Goal: Information Seeking & Learning: Learn about a topic

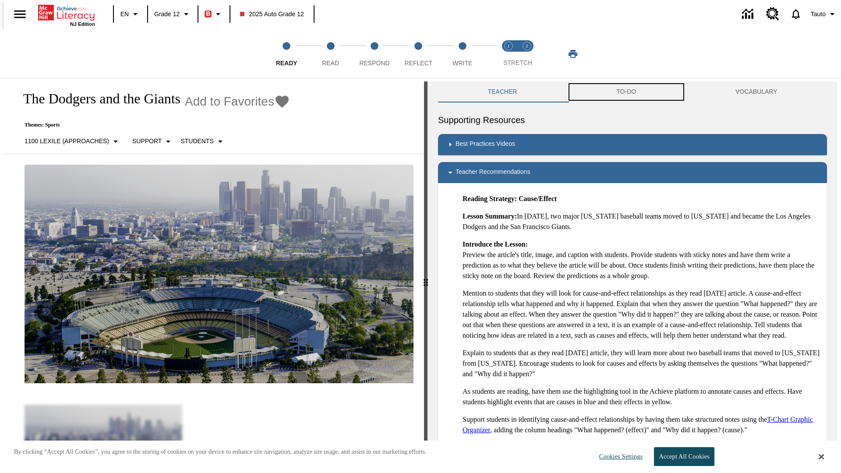
click at [626, 92] on button "TO-DO" at bounding box center [626, 91] width 119 height 21
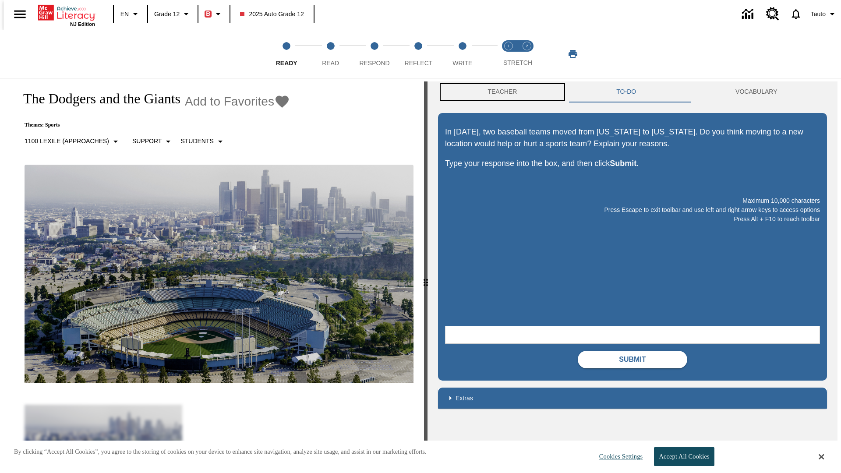
scroll to position [0, 0]
click at [500, 92] on button "Teacher" at bounding box center [502, 91] width 129 height 21
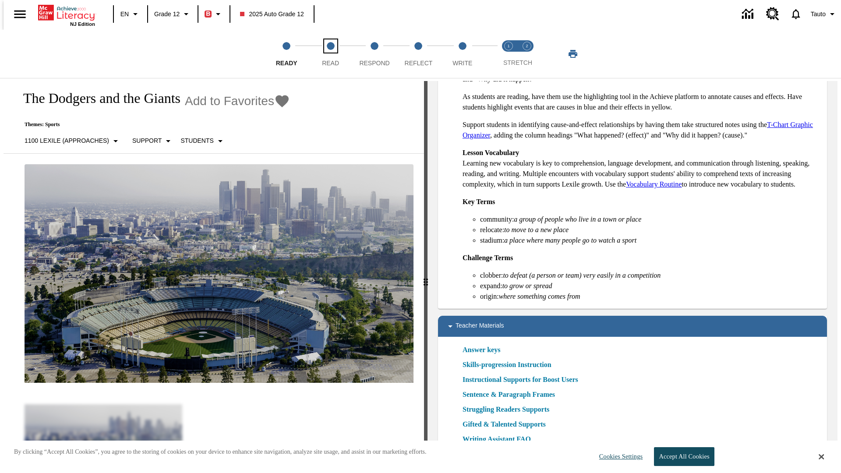
click at [330, 54] on span "Read" at bounding box center [330, 60] width 17 height 16
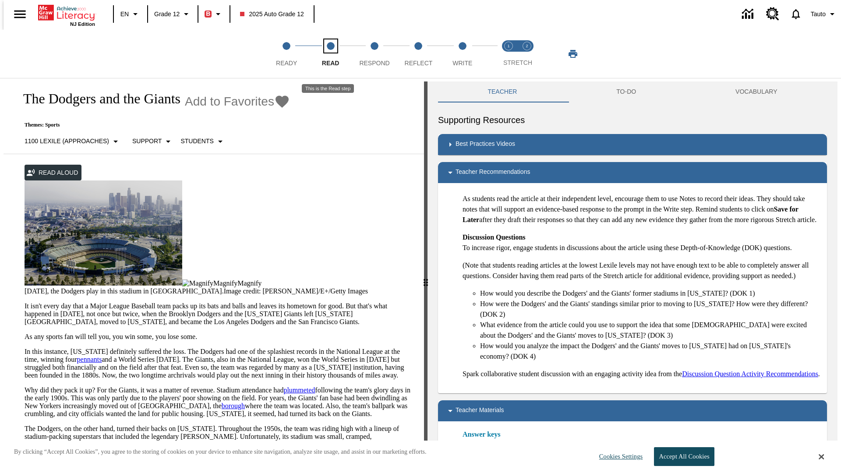
scroll to position [0, 0]
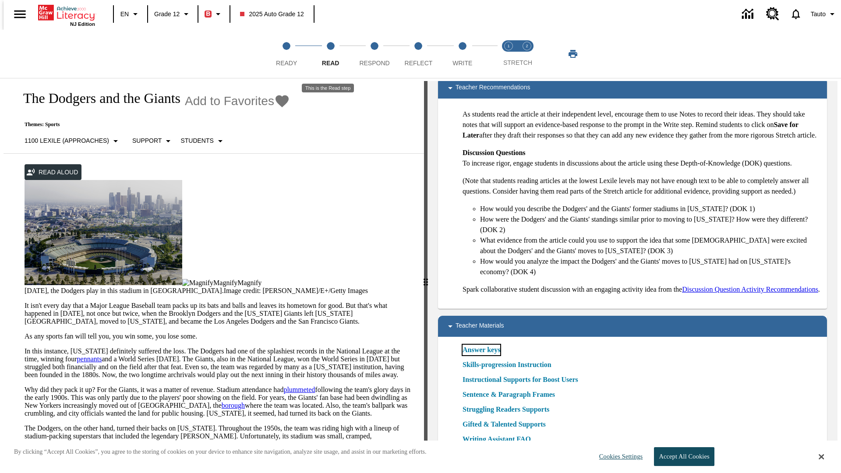
click at [481, 350] on link "Answer keys" at bounding box center [482, 350] width 38 height 11
click at [374, 54] on span "Respond" at bounding box center [374, 60] width 30 height 16
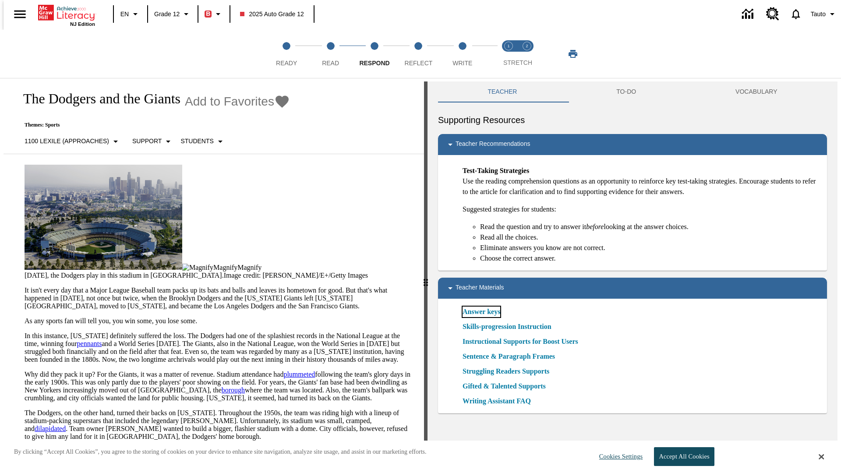
click at [481, 312] on link "Answer keys" at bounding box center [482, 312] width 38 height 11
click at [418, 54] on span "Reflect" at bounding box center [419, 60] width 28 height 16
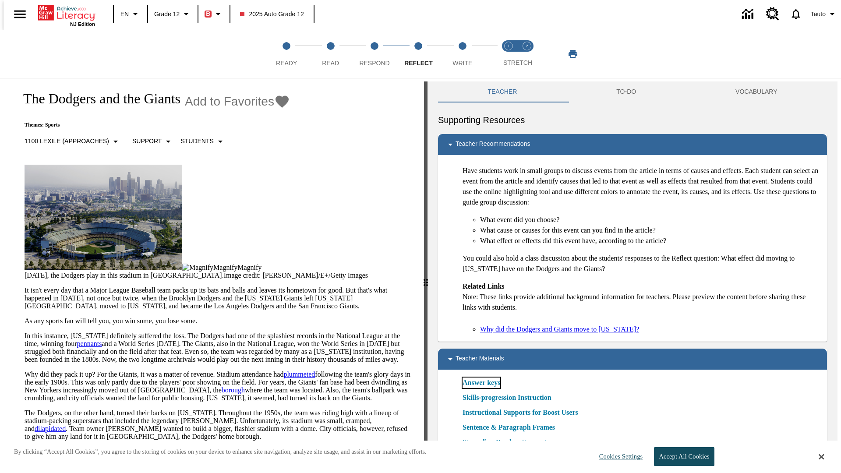
click at [481, 383] on link "Answer keys" at bounding box center [482, 383] width 38 height 11
click at [462, 54] on span "Write" at bounding box center [462, 60] width 20 height 16
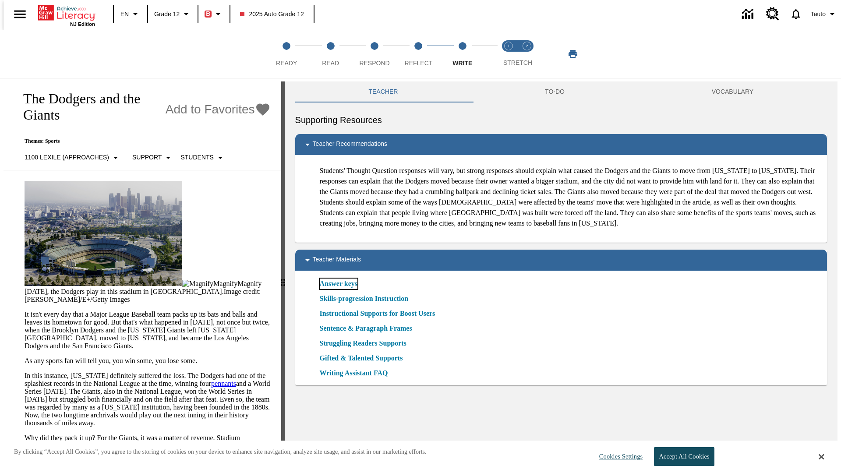
click at [338, 289] on link "Answer keys" at bounding box center [339, 284] width 38 height 11
